Goal: Understand process/instructions: Learn how to perform a task or action

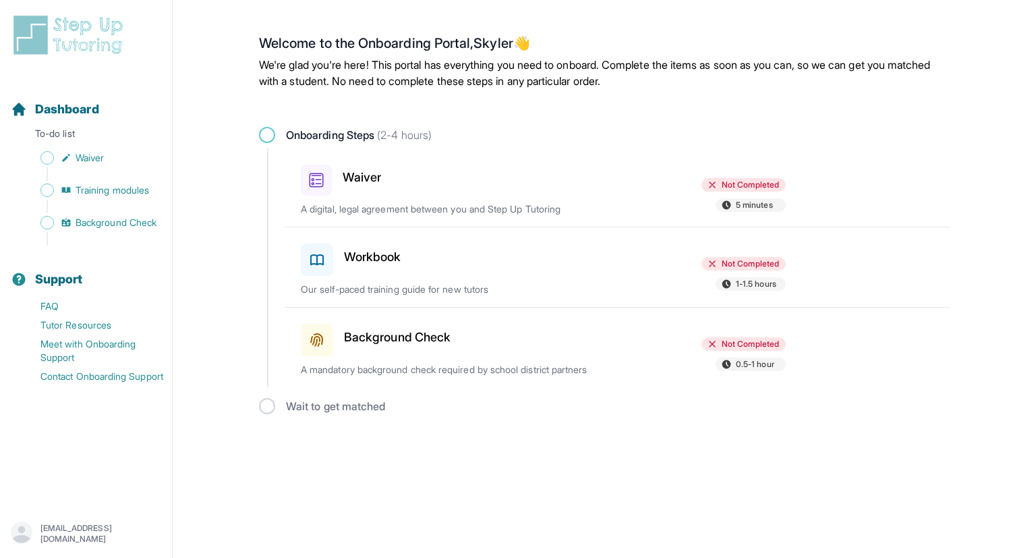
click at [264, 131] on span at bounding box center [267, 135] width 16 height 16
click at [50, 152] on link "Waiver" at bounding box center [91, 157] width 161 height 19
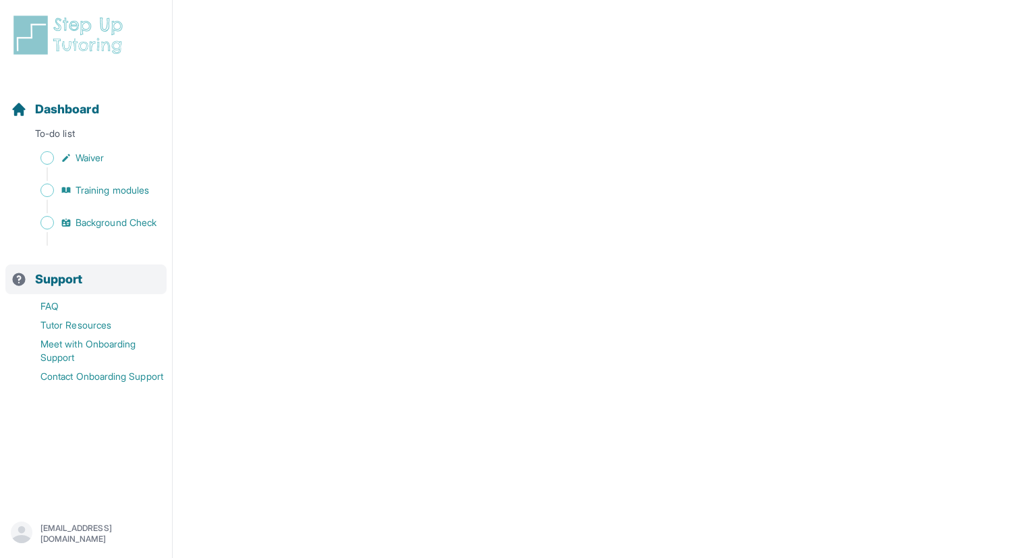
scroll to position [1969, 0]
click at [46, 161] on span "Sidebar" at bounding box center [46, 157] width 13 height 13
click at [88, 154] on span "Waiver" at bounding box center [90, 157] width 28 height 13
click at [96, 196] on span "Training modules" at bounding box center [113, 189] width 74 height 13
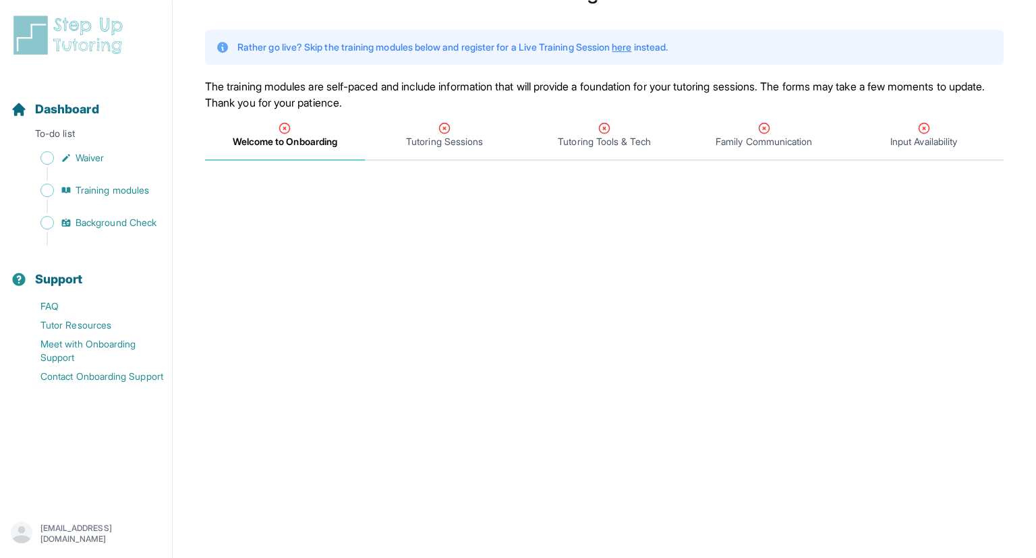
scroll to position [62, 0]
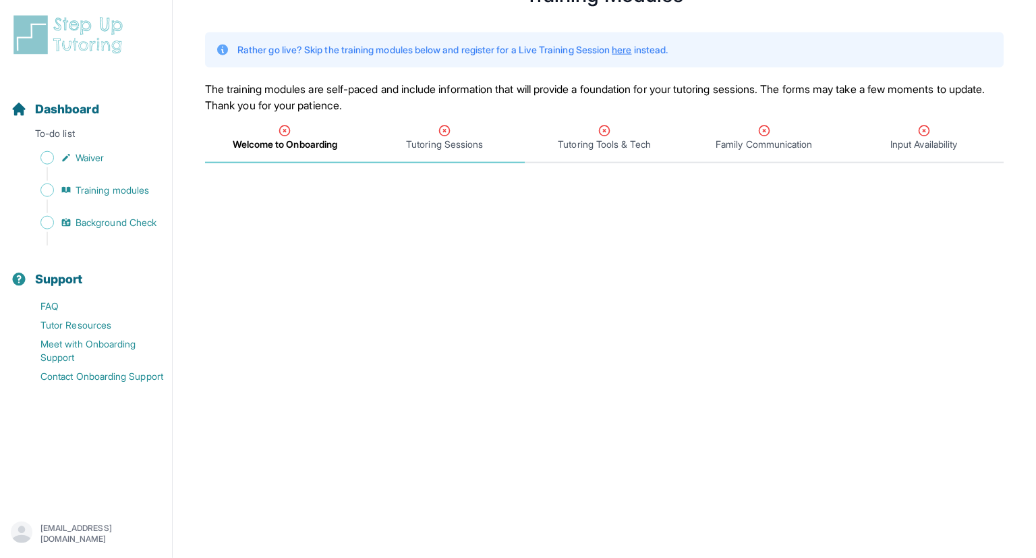
click at [458, 127] on div "Tutoring Sessions" at bounding box center [445, 137] width 154 height 27
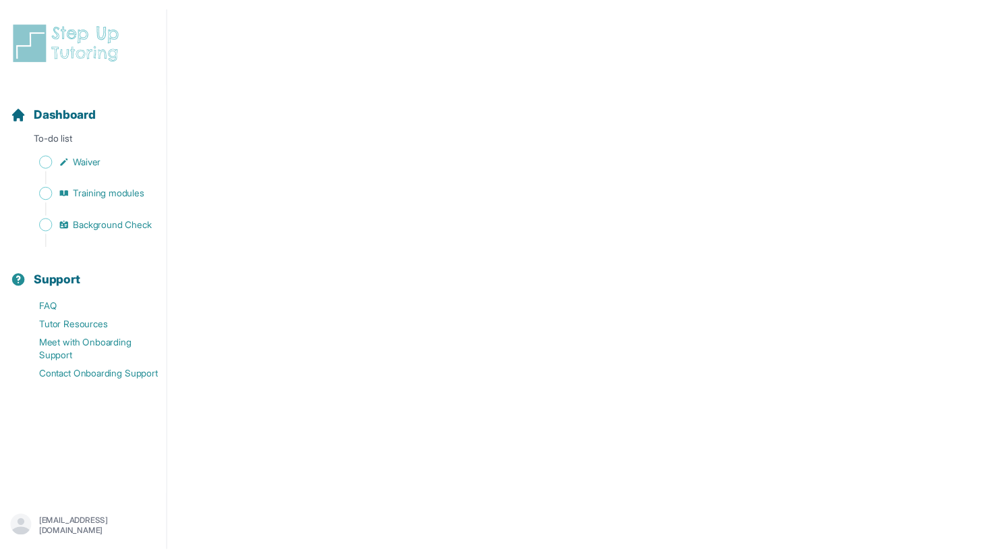
scroll to position [362, 0]
